Goal: Transaction & Acquisition: Purchase product/service

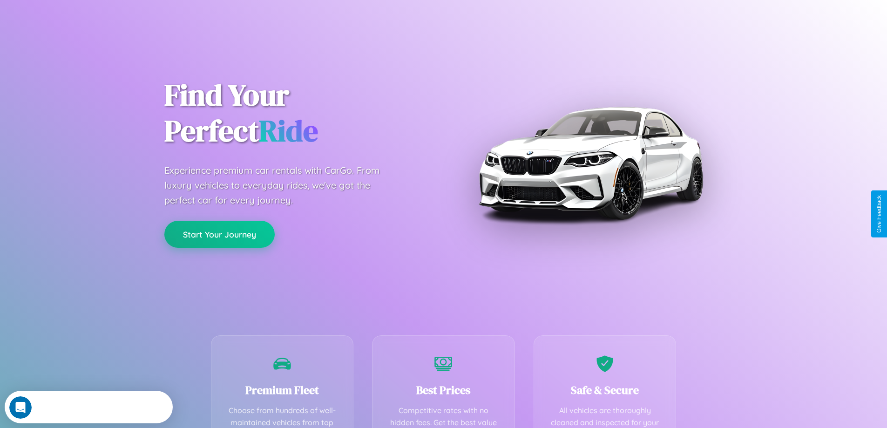
click at [219, 234] on button "Start Your Journey" at bounding box center [219, 234] width 110 height 27
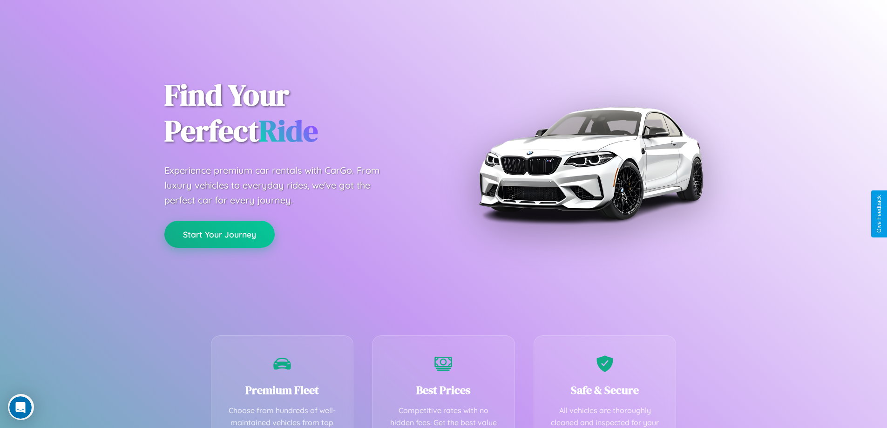
click at [219, 234] on button "Start Your Journey" at bounding box center [219, 234] width 110 height 27
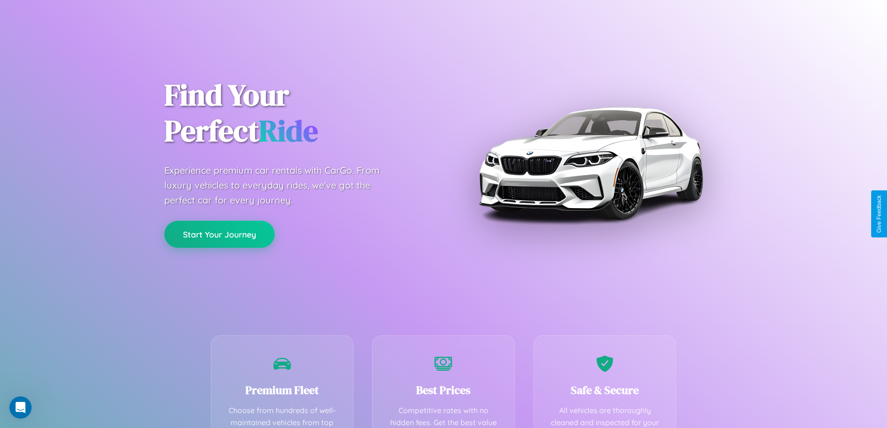
click at [219, 234] on button "Start Your Journey" at bounding box center [219, 234] width 110 height 27
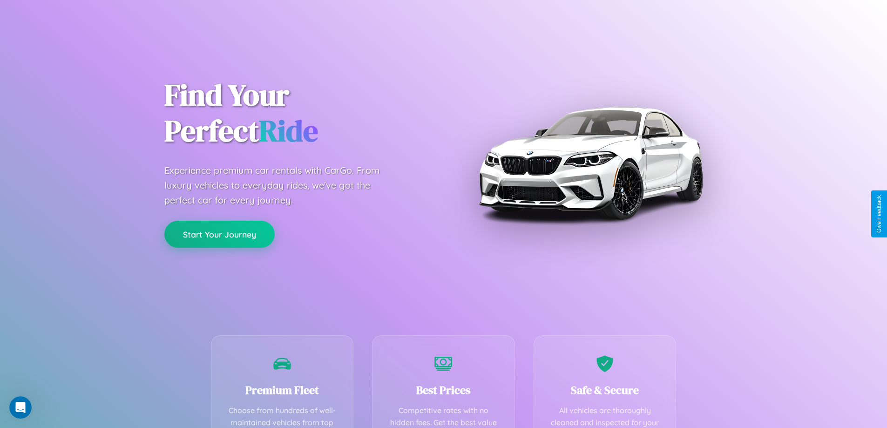
click at [219, 234] on button "Start Your Journey" at bounding box center [219, 234] width 110 height 27
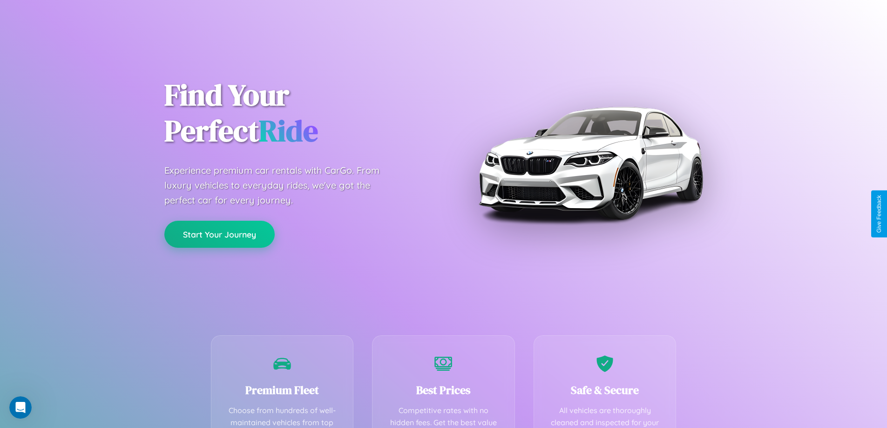
click at [219, 234] on button "Start Your Journey" at bounding box center [219, 234] width 110 height 27
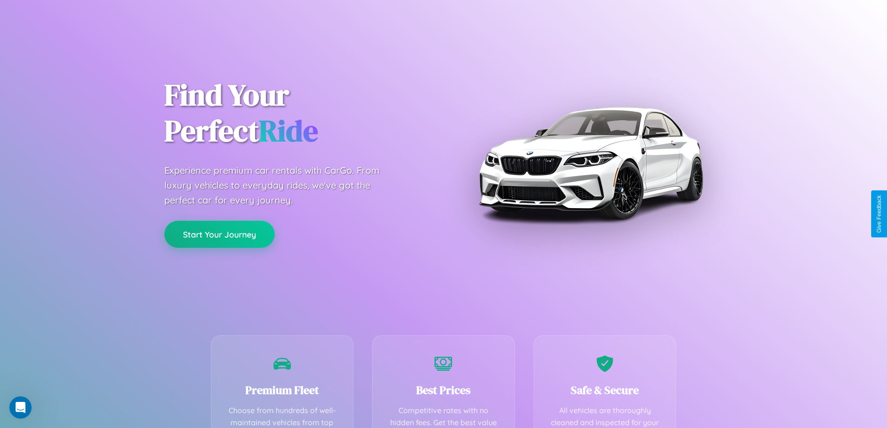
click at [219, 234] on button "Start Your Journey" at bounding box center [219, 234] width 110 height 27
